Goal: Contribute content: Add original content to the website for others to see

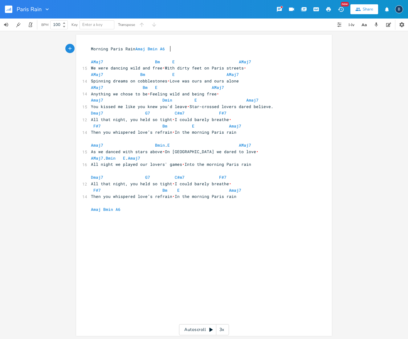
scroll to position [0, 0]
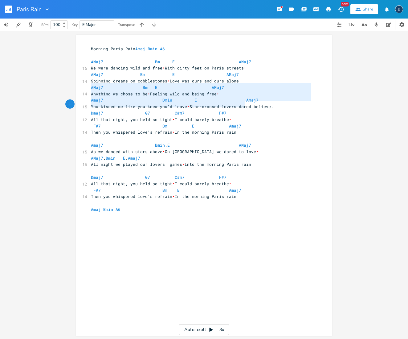
type textarea "AMaj7 Bm E AMaj7 Anything we chose to be  Feeling wild and being free Amaj7 Dmi…"
drag, startPoint x: 88, startPoint y: 85, endPoint x: 273, endPoint y: 104, distance: 186.3
click at [271, 104] on div "Morning Paris Rain Amaj Bmin A6 AMaj7 Bm E AMaj7 15 We were dancing wild and fr…" at bounding box center [201, 136] width 223 height 180
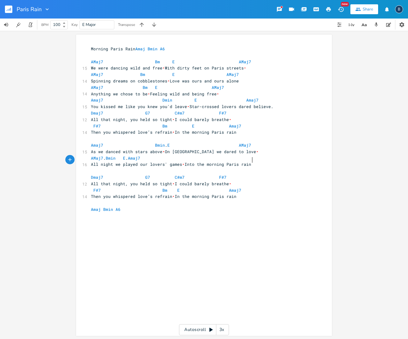
click at [258, 161] on pre "All night we played our lovers' games • Into the morning Paris rain" at bounding box center [201, 164] width 223 height 6
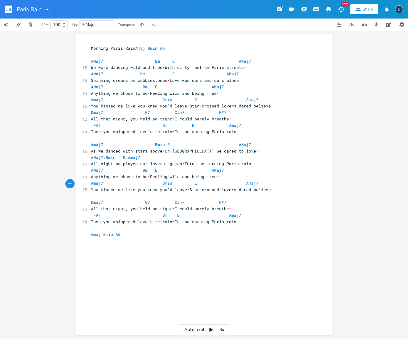
click at [223, 167] on pre "AMaj7 Bm E AMaj7" at bounding box center [201, 170] width 223 height 6
type textarea "A"
type textarea "di"
click at [232, 172] on li "Adim" at bounding box center [231, 172] width 19 height 6
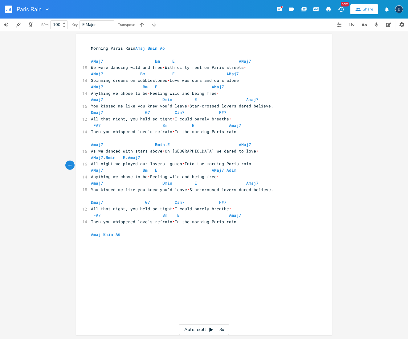
click at [223, 86] on pre "AMaj7 Bm E AMaj7" at bounding box center [201, 87] width 223 height 6
type textarea "adim"
click at [227, 93] on li "Adim" at bounding box center [231, 92] width 19 height 6
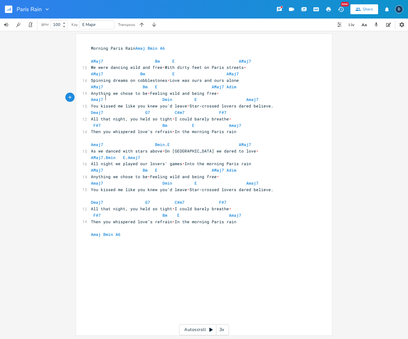
click at [102, 97] on span "Amaj7 Dmin E Amaj7" at bounding box center [176, 100] width 170 height 6
click at [233, 85] on pre "AMaj7 Bm E AMaj7 Adim" at bounding box center [201, 87] width 223 height 6
click at [101, 97] on span "Amaj7 Dmin E Amaj7" at bounding box center [176, 100] width 170 height 6
type textarea "dim"
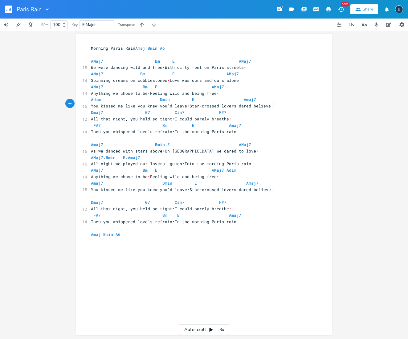
click at [274, 103] on pre "You kissed me like you knew you'd leave • Star-crossed lovers dared believe." at bounding box center [201, 106] width 223 height 6
click at [155, 97] on span "Adim Dmin E Amaj7" at bounding box center [175, 100] width 168 height 6
click at [173, 97] on span "Adim Dmin E Amaj7" at bounding box center [168, 100] width 155 height 6
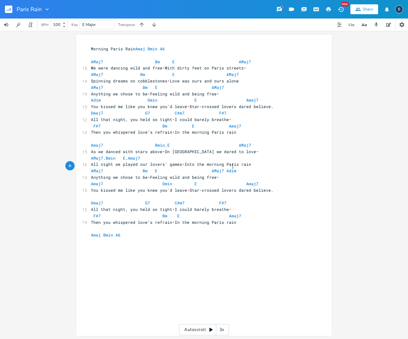
click at [231, 167] on pre "AMaj7 Bm E AMaj7 Adim" at bounding box center [201, 170] width 223 height 6
click at [102, 181] on span "Amaj7 Dmin E Amaj7" at bounding box center [176, 184] width 170 height 6
type textarea "dim"
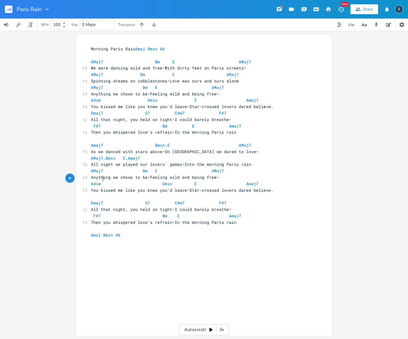
click at [157, 181] on span "Adim Dmin E Amaj7" at bounding box center [176, 184] width 170 height 6
click at [164, 181] on span "Adim Dmin E Amaj7" at bounding box center [164, 184] width 146 height 6
click at [29, 25] on icon "button" at bounding box center [31, 25] width 6 height 6
click at [64, 23] on icon at bounding box center [64, 23] width 2 height 2
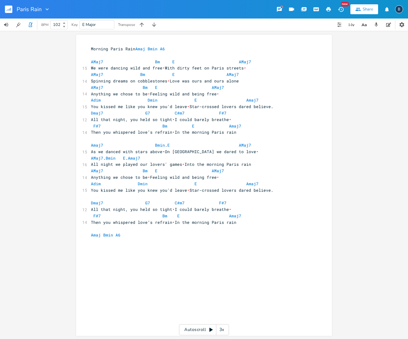
click at [64, 23] on icon at bounding box center [64, 23] width 2 height 2
click at [65, 26] on icon at bounding box center [64, 27] width 2 height 2
click at [33, 25] on icon "button" at bounding box center [31, 25] width 6 height 6
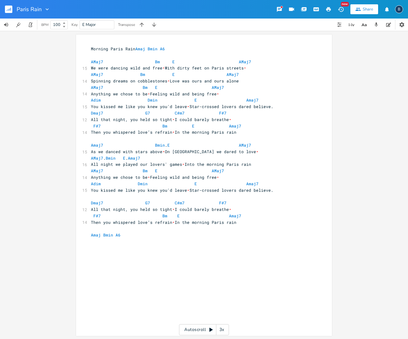
click at [65, 26] on icon at bounding box center [64, 27] width 2 height 2
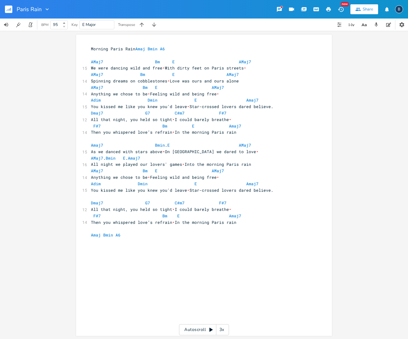
scroll to position [0, 0]
click at [65, 26] on icon at bounding box center [64, 27] width 2 height 2
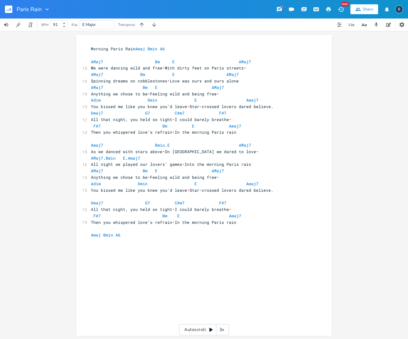
click at [65, 26] on icon at bounding box center [64, 27] width 2 height 2
click at [31, 25] on icon "button" at bounding box center [31, 25] width 6 height 6
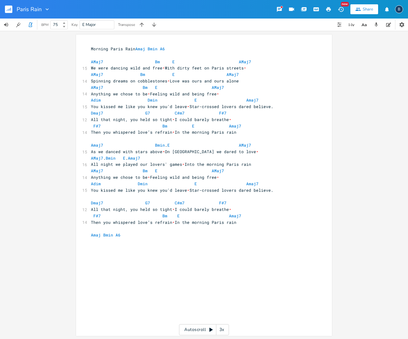
click at [65, 23] on icon at bounding box center [64, 23] width 2 height 2
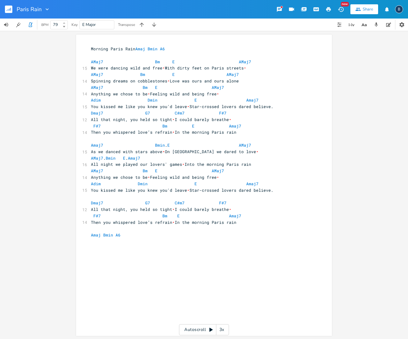
click at [65, 23] on icon at bounding box center [64, 23] width 2 height 2
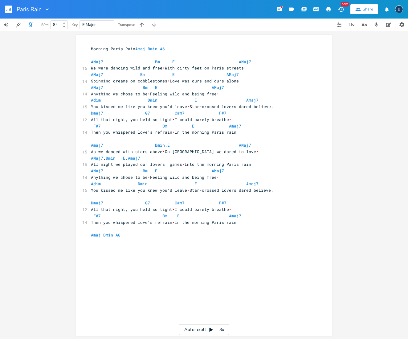
click at [65, 23] on icon at bounding box center [64, 23] width 2 height 2
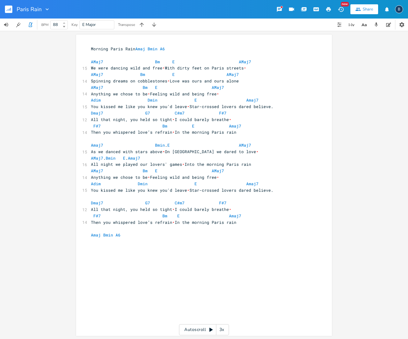
click at [65, 23] on icon at bounding box center [64, 23] width 2 height 2
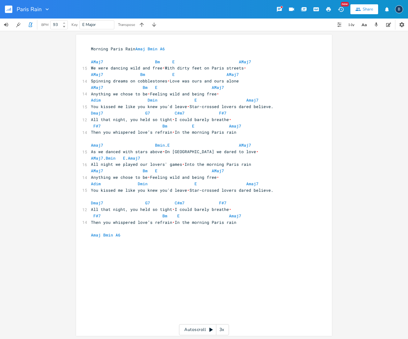
click at [65, 23] on icon at bounding box center [64, 23] width 2 height 2
click at [32, 26] on icon "button" at bounding box center [31, 25] width 6 height 6
click at [31, 26] on icon "button" at bounding box center [31, 25] width 6 height 6
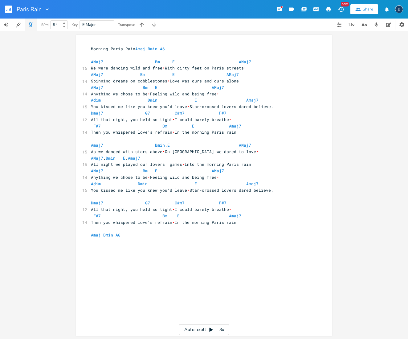
scroll to position [0, 0]
click at [65, 23] on icon at bounding box center [64, 23] width 2 height 2
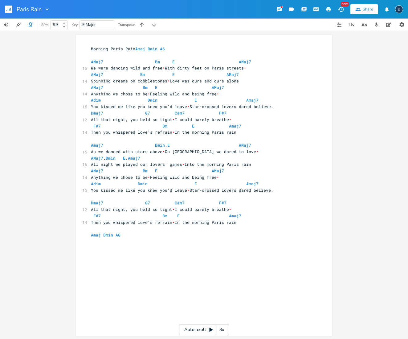
click at [65, 23] on icon at bounding box center [64, 23] width 2 height 2
click at [65, 27] on icon at bounding box center [64, 27] width 2 height 2
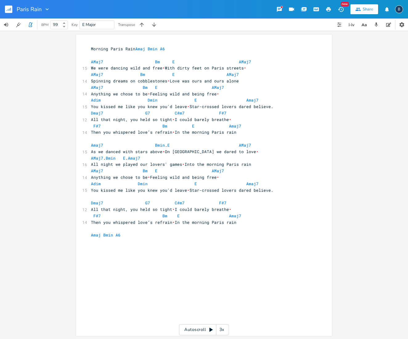
scroll to position [0, 0]
click at [65, 27] on icon at bounding box center [64, 27] width 2 height 2
click at [63, 26] on icon at bounding box center [64, 27] width 2 height 2
click at [63, 27] on b at bounding box center [64, 27] width 6 height 4
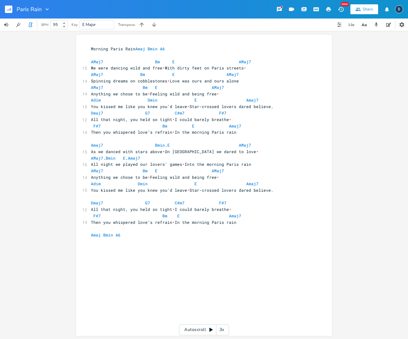
click at [65, 28] on b at bounding box center [64, 27] width 6 height 4
click at [64, 27] on icon at bounding box center [64, 27] width 2 height 2
type input "93"
click at [65, 27] on icon at bounding box center [64, 27] width 2 height 2
click at [172, 50] on pre "Morning Paris Rain Amaj Bmin A6" at bounding box center [201, 49] width 223 height 6
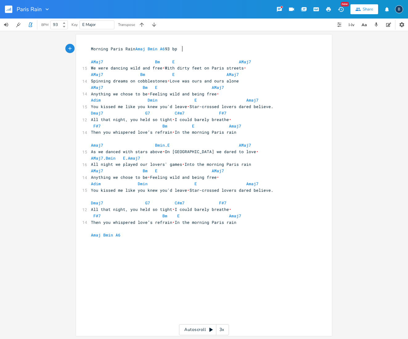
type textarea "93 bpm"
click at [277, 187] on pre "You kissed me like you knew you'd leave • Star-crossed lovers dared believe." at bounding box center [201, 190] width 223 height 6
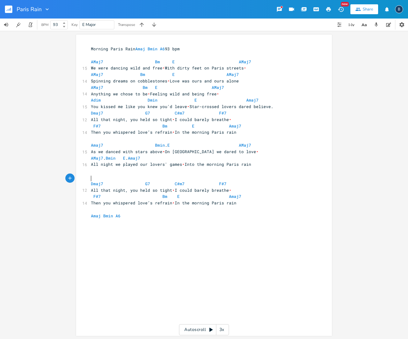
click at [90, 180] on pre "Dmaj7 G7 C#m7 F#7" at bounding box center [201, 183] width 223 height 6
